Goal: Find specific page/section: Locate item on page

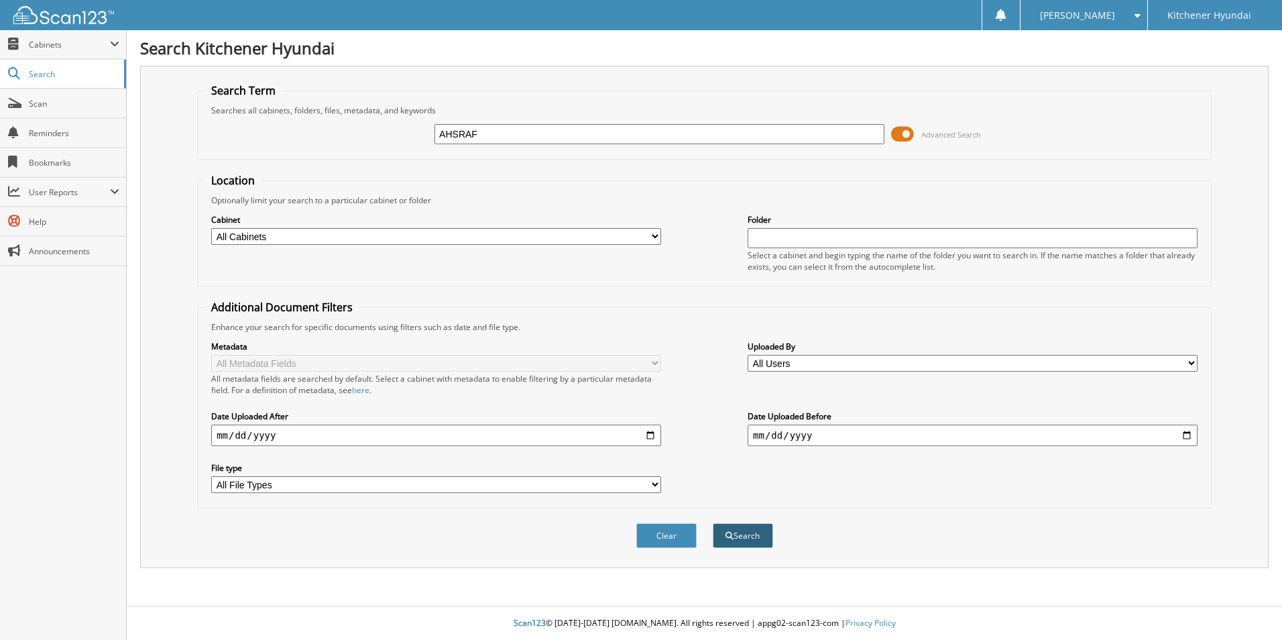
type input "AHSRAF"
click at [742, 538] on button "Search" at bounding box center [743, 535] width 60 height 25
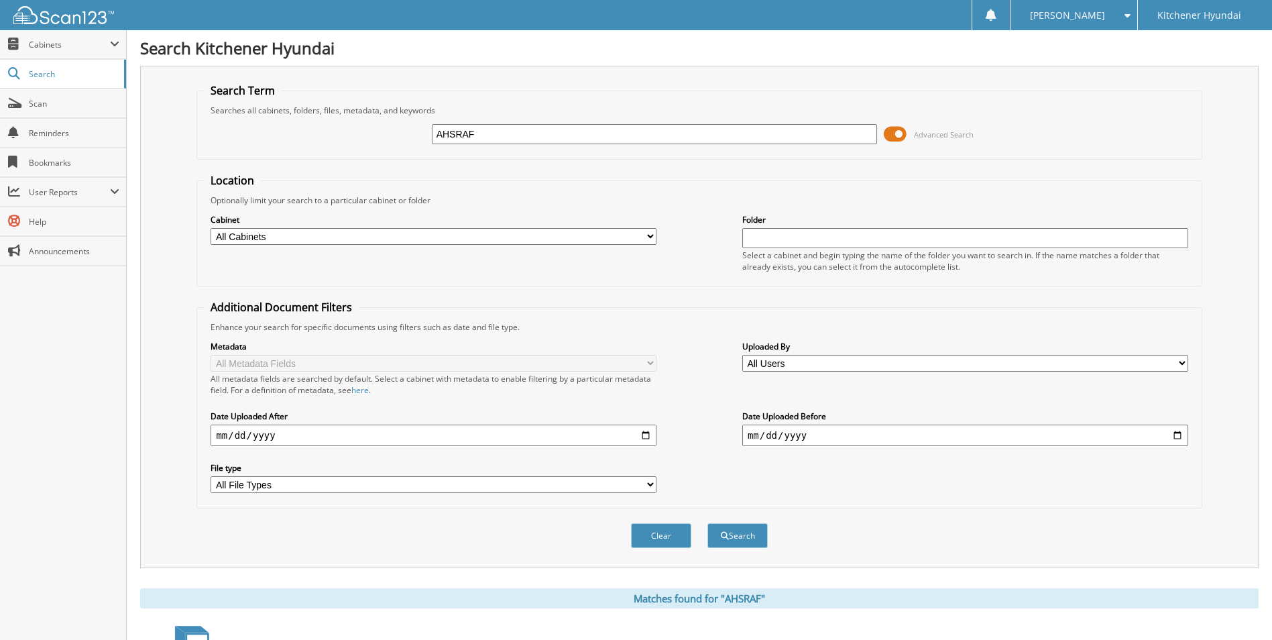
scroll to position [162, 0]
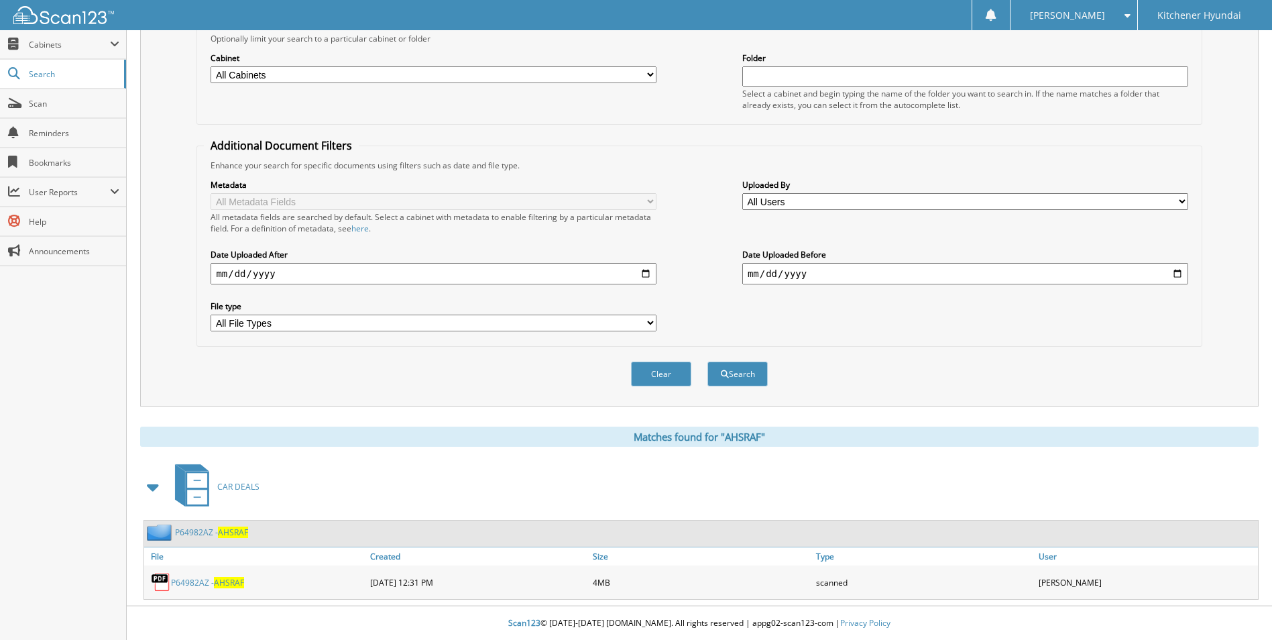
click at [201, 582] on link "P64982AZ - AHSRAF" at bounding box center [207, 582] width 73 height 11
click at [196, 581] on link "P64982AZ - AHSRAF" at bounding box center [207, 582] width 73 height 11
click at [167, 583] on img at bounding box center [161, 582] width 20 height 20
click at [193, 579] on link "P64982AZ - AHSRAF" at bounding box center [207, 582] width 73 height 11
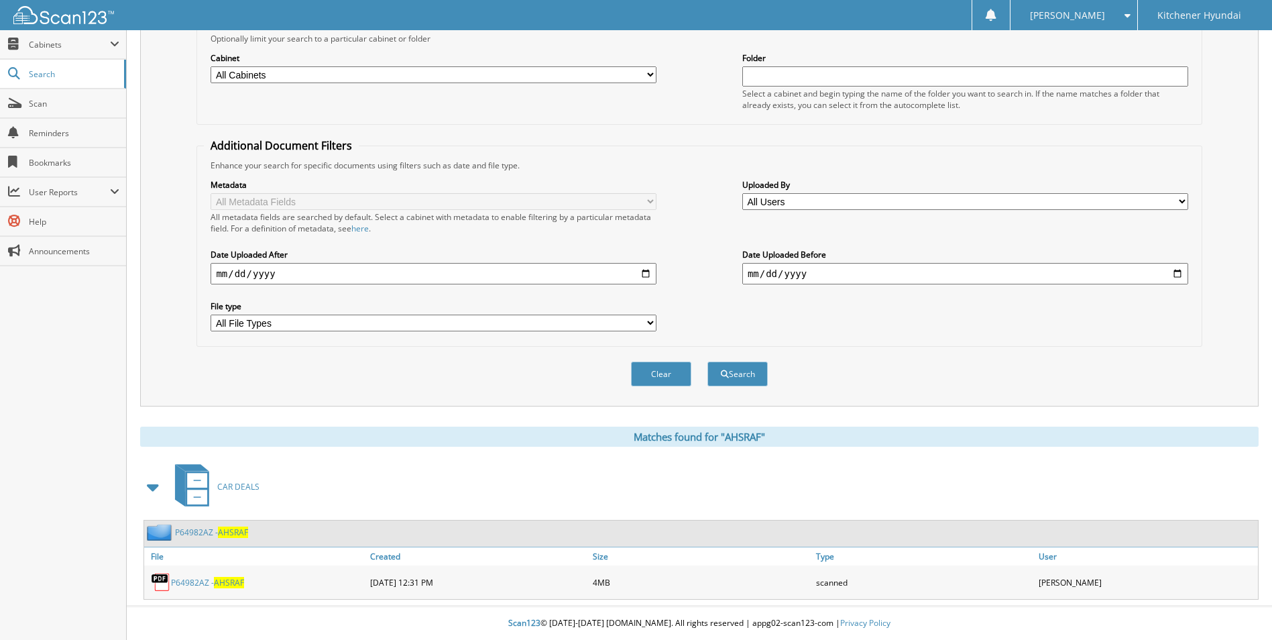
drag, startPoint x: 219, startPoint y: 583, endPoint x: 461, endPoint y: 457, distance: 272.9
click at [461, 457] on div "Matches found for "AHSRAF" CAR DEALS P64982AZ - AHSRAF File Size" at bounding box center [699, 512] width 1118 height 173
click at [203, 580] on link "P64982AZ - AHSRAF" at bounding box center [207, 582] width 73 height 11
